Goal: Subscribe to service/newsletter

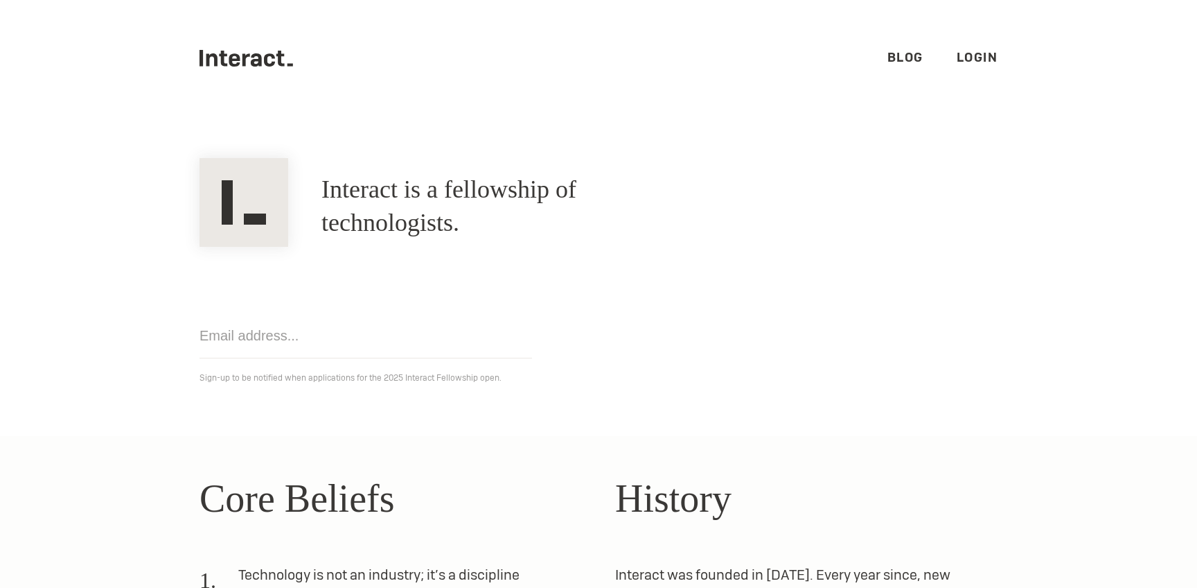
click at [263, 62] on icon ".cls-1{fill:#33312f;} interact-brand-logotype-black" at bounding box center [247, 58] width 94 height 17
click at [270, 328] on input "email" at bounding box center [366, 335] width 333 height 45
type input "melvinphilips92@gmail.com"
click input "Get notified" at bounding box center [0, 0] width 0 height 0
